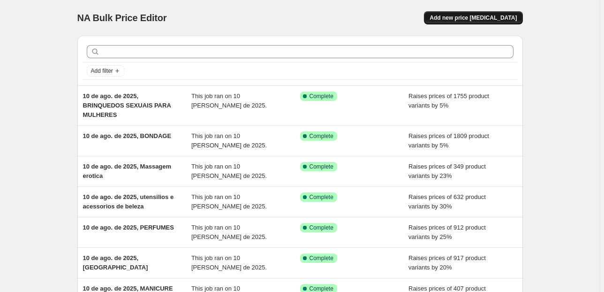
click at [451, 14] on button "Add new price [MEDICAL_DATA]" at bounding box center [473, 17] width 98 height 13
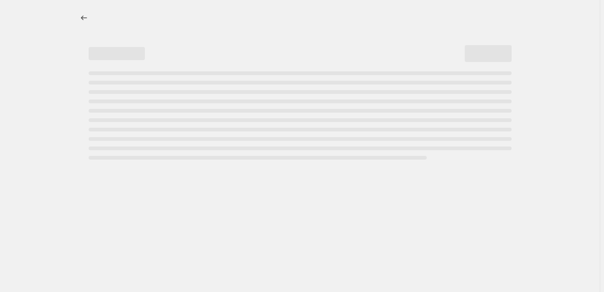
select select "percentage"
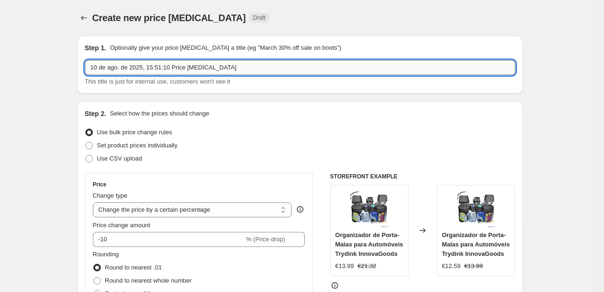
drag, startPoint x: 231, startPoint y: 65, endPoint x: 151, endPoint y: 66, distance: 79.7
click at [151, 66] on input "10 de ago. de 2025, 15:51:10 Price change job" at bounding box center [300, 67] width 430 height 15
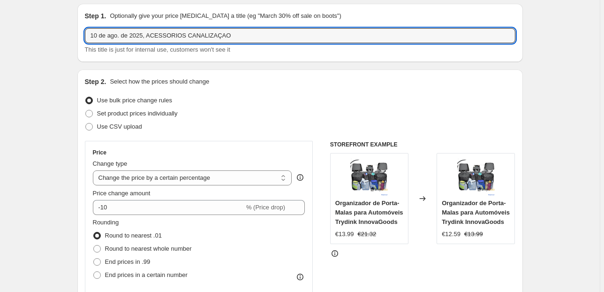
scroll to position [75, 0]
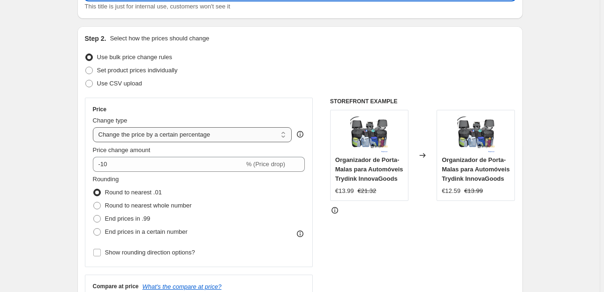
type input "10 de ago. de 2025, ACESSORIOS CANALIZAÇAO"
click at [176, 142] on select "Change the price to a certain amount Change the price by a certain amount Chang…" at bounding box center [192, 134] width 199 height 15
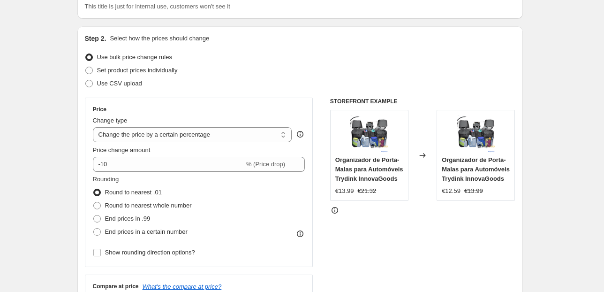
click at [197, 103] on div "Price Change type Change the price to a certain amount Change the price by a ce…" at bounding box center [199, 181] width 228 height 169
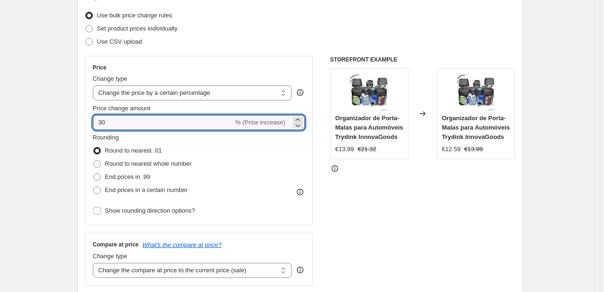
scroll to position [150, 0]
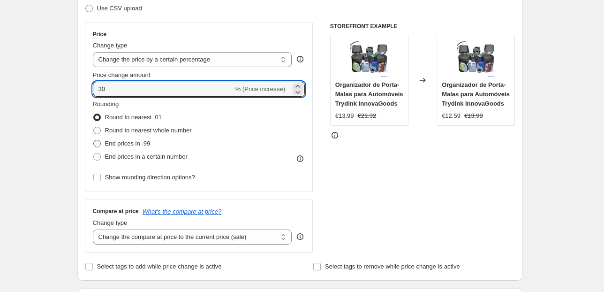
type input "30"
click at [113, 145] on span "End prices in .99" at bounding box center [127, 143] width 45 height 7
click at [94, 140] on input "End prices in .99" at bounding box center [93, 140] width 0 height 0
radio input "true"
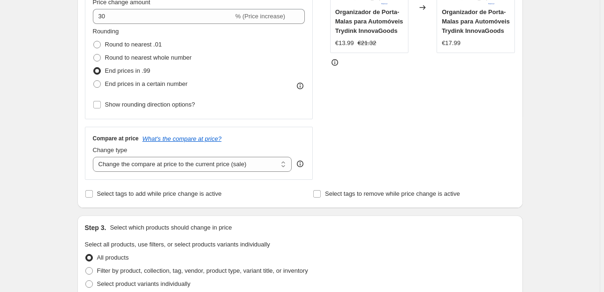
scroll to position [225, 0]
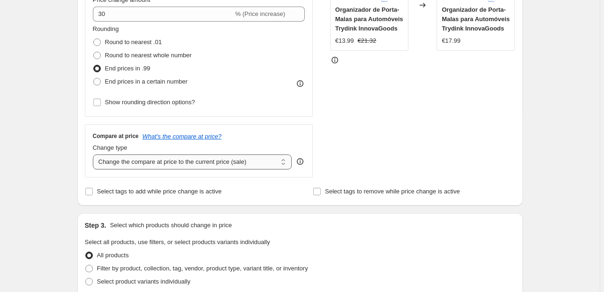
click at [172, 164] on select "Change the compare at price to the current price (sale) Change the compare at p…" at bounding box center [192, 161] width 199 height 15
select select "pp"
click at [94, 154] on select "Change the compare at price to the current price (sale) Change the compare at p…" at bounding box center [192, 161] width 199 height 15
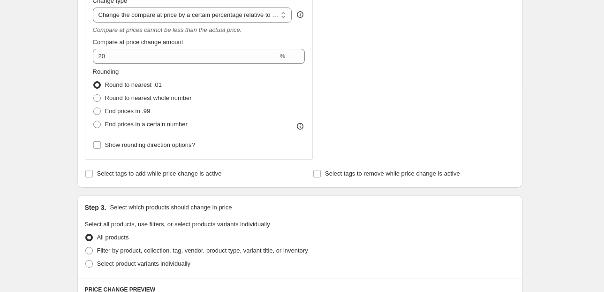
scroll to position [375, 0]
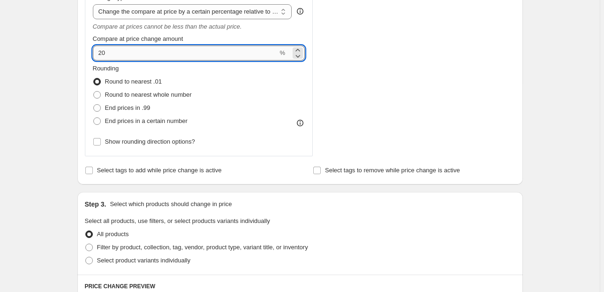
drag, startPoint x: 115, startPoint y: 51, endPoint x: 95, endPoint y: 48, distance: 19.9
click at [95, 48] on input "20" at bounding box center [185, 52] width 185 height 15
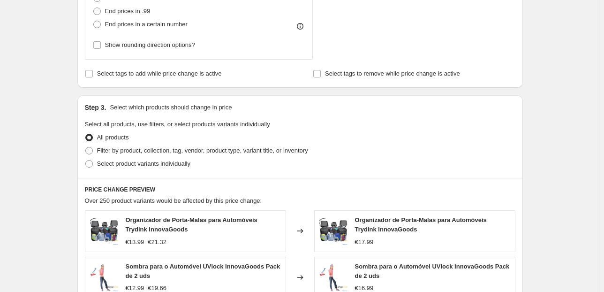
scroll to position [487, 0]
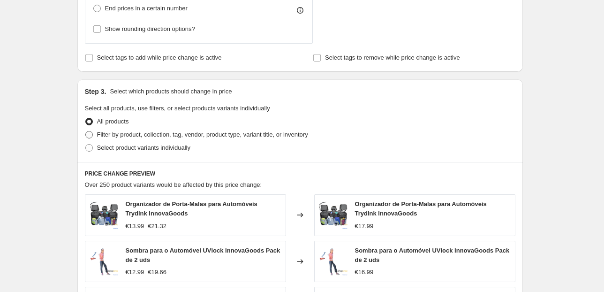
type input "97"
click at [172, 134] on span "Filter by product, collection, tag, vendor, product type, variant title, or inv…" at bounding box center [202, 134] width 211 height 7
click at [86, 131] on input "Filter by product, collection, tag, vendor, product type, variant title, or inv…" at bounding box center [85, 131] width 0 height 0
radio input "true"
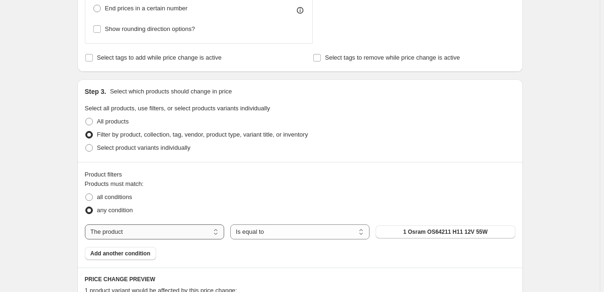
click at [188, 230] on select "The product The product's collection The product's vendor The product's status …" at bounding box center [154, 231] width 139 height 15
select select "collection"
click at [393, 231] on button "Acessórios de alimentação" at bounding box center [444, 231] width 139 height 13
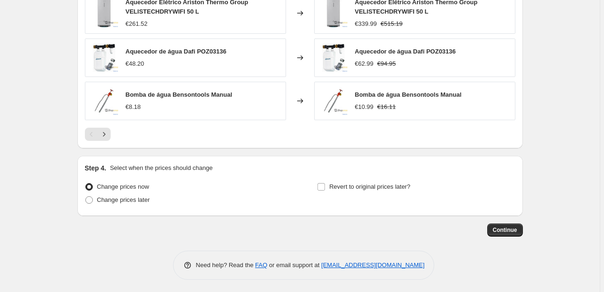
scroll to position [887, 0]
click at [504, 227] on span "Continue" at bounding box center [505, 229] width 24 height 7
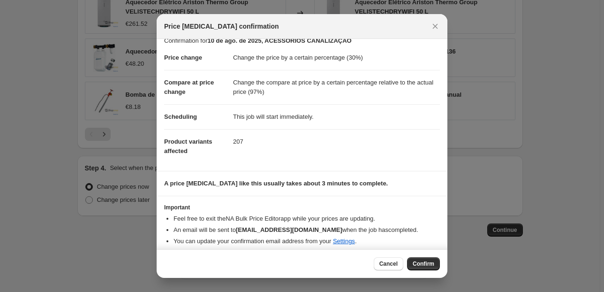
scroll to position [15, 0]
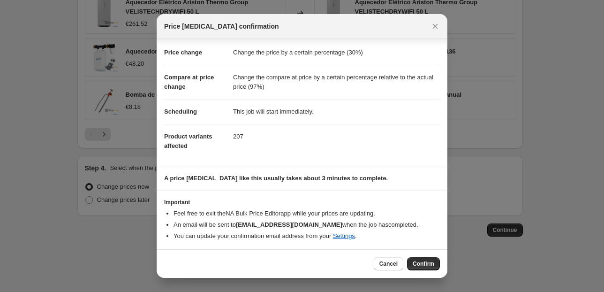
click at [432, 264] on span "Confirm" at bounding box center [423, 263] width 22 height 7
